Goal: Information Seeking & Learning: Learn about a topic

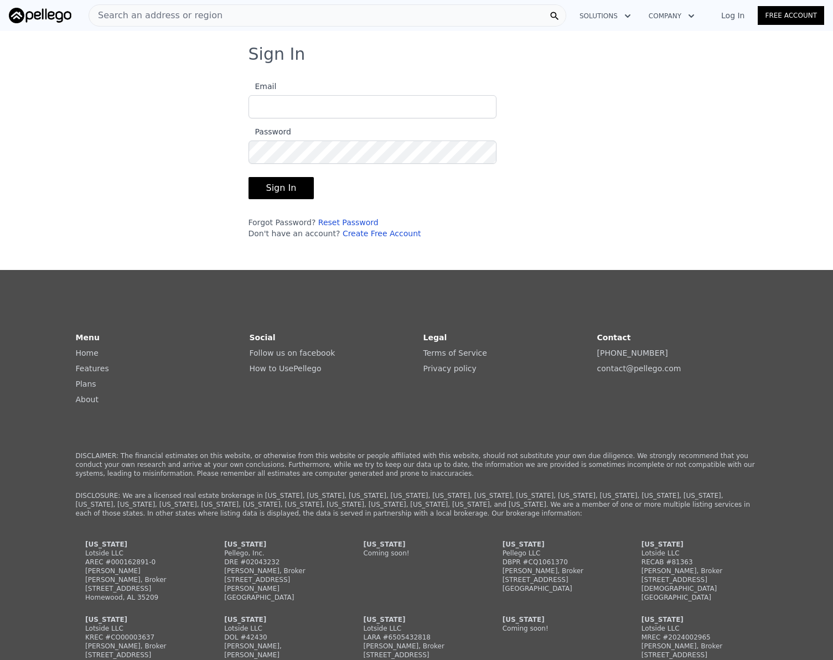
type input "[EMAIL_ADDRESS][DOMAIN_NAME]"
click at [269, 189] on button "Sign In" at bounding box center [281, 188] width 66 height 22
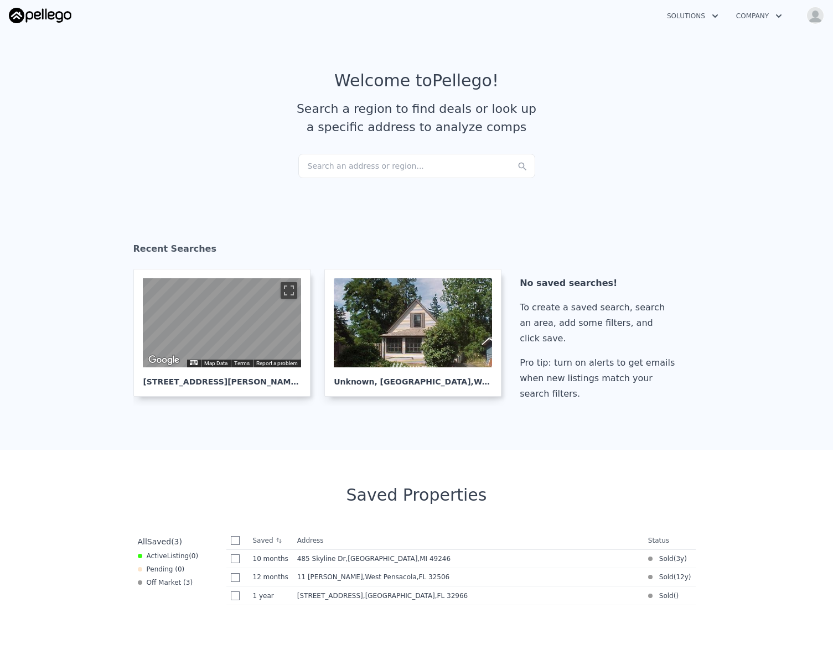
click at [344, 156] on div "Search an address or region..." at bounding box center [416, 166] width 237 height 24
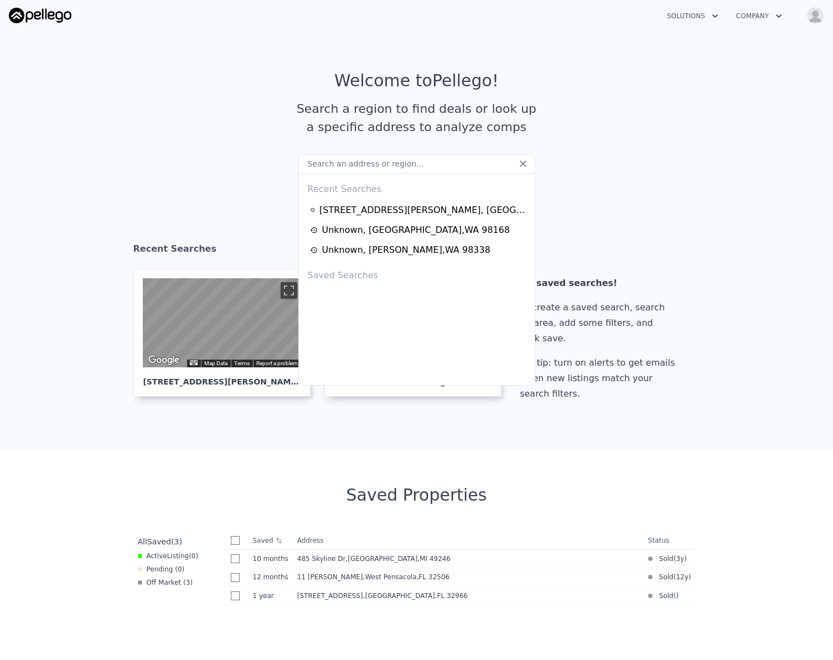
click at [344, 166] on input "text" at bounding box center [416, 164] width 237 height 20
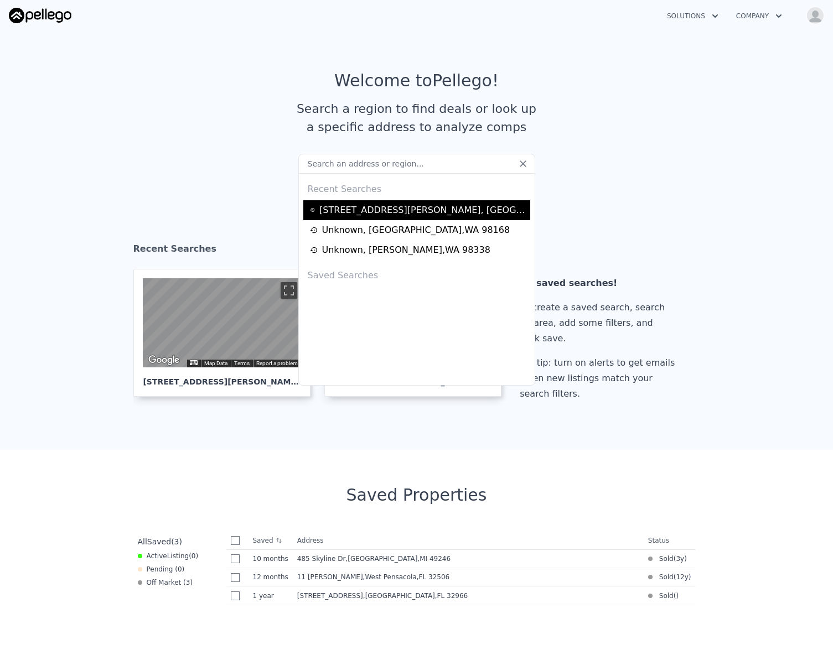
click at [344, 206] on div "[STREET_ADDRESS][PERSON_NAME]" at bounding box center [422, 210] width 207 height 13
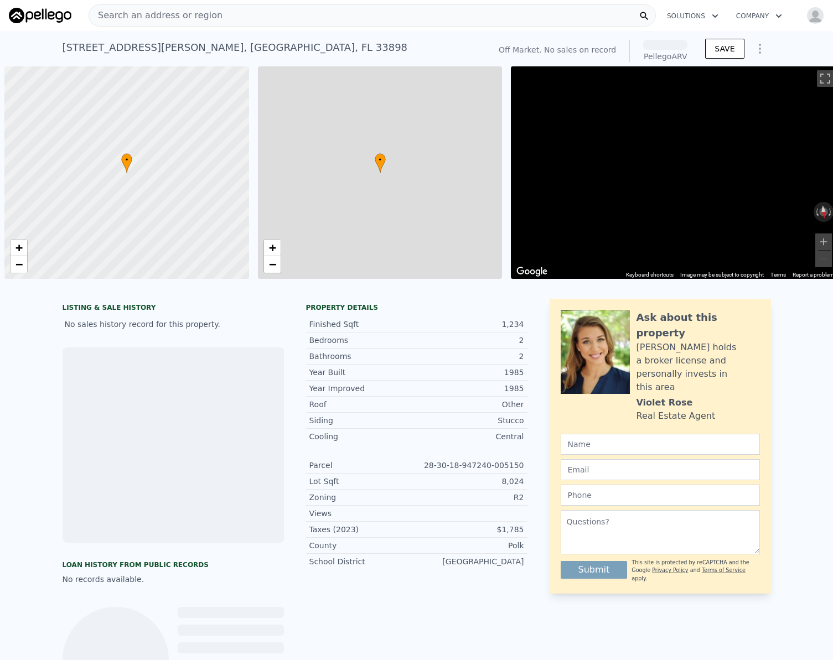
scroll to position [0, 4]
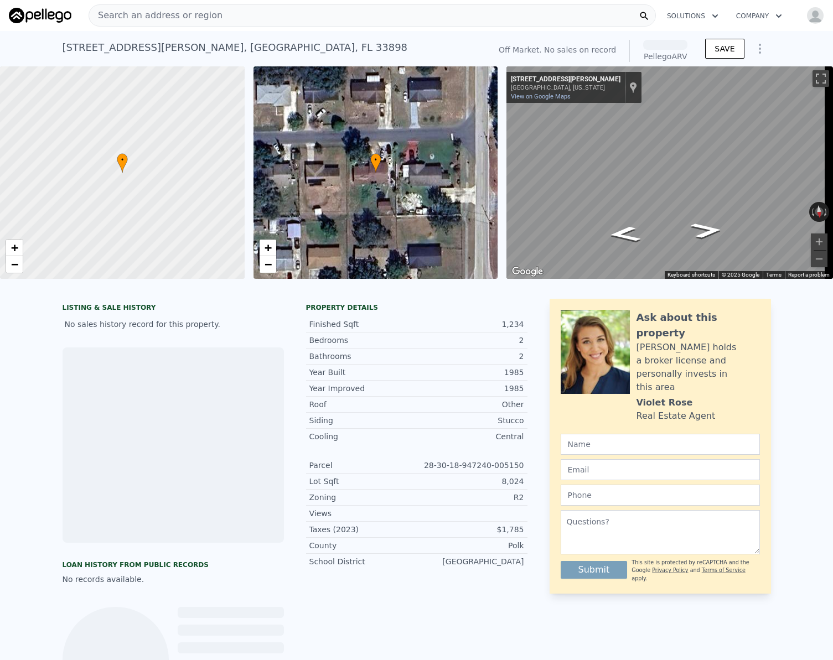
click at [243, 19] on div "Search an address or region" at bounding box center [372, 15] width 567 height 22
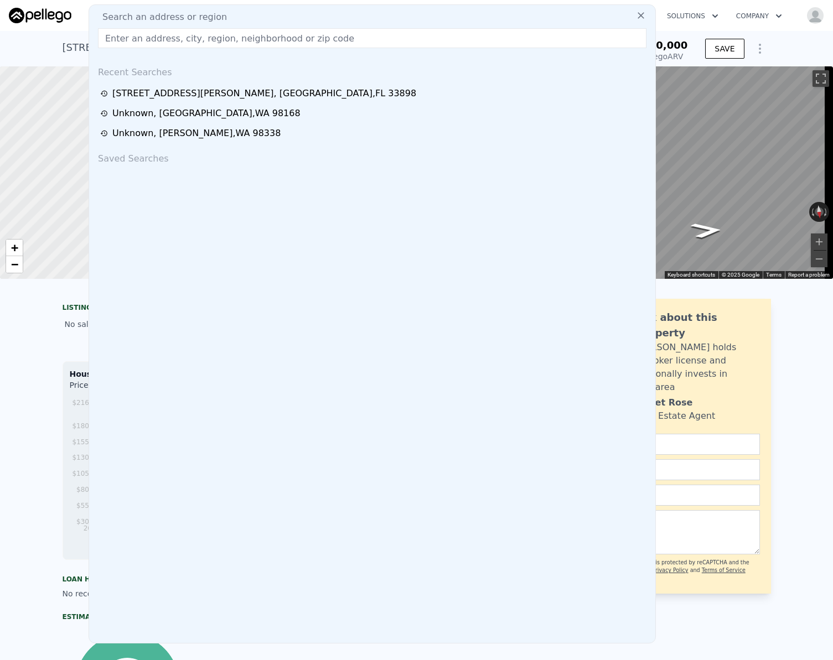
paste input "[STREET_ADDRESS]"
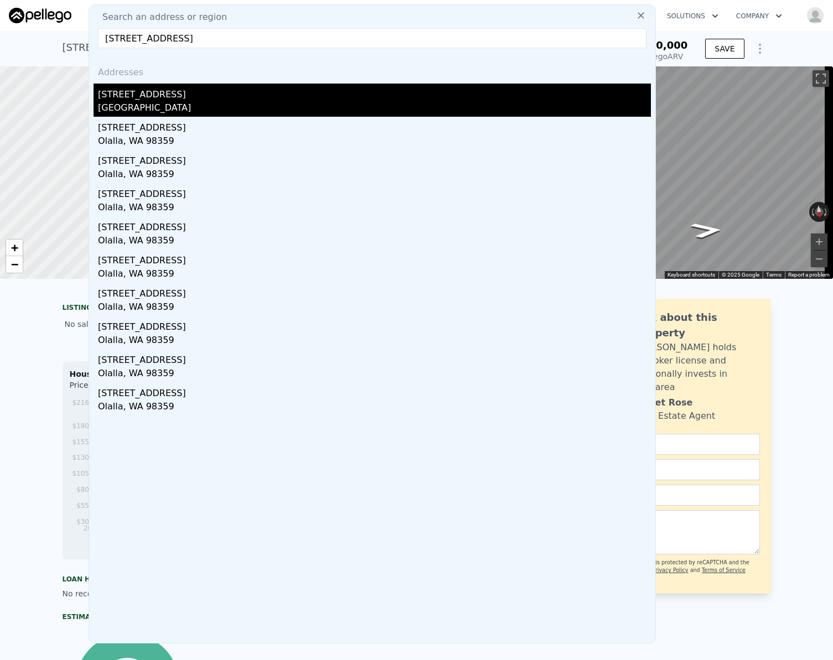
type input "[STREET_ADDRESS]"
click at [163, 108] on div "[GEOGRAPHIC_DATA]" at bounding box center [374, 108] width 553 height 15
